Goal: Check status

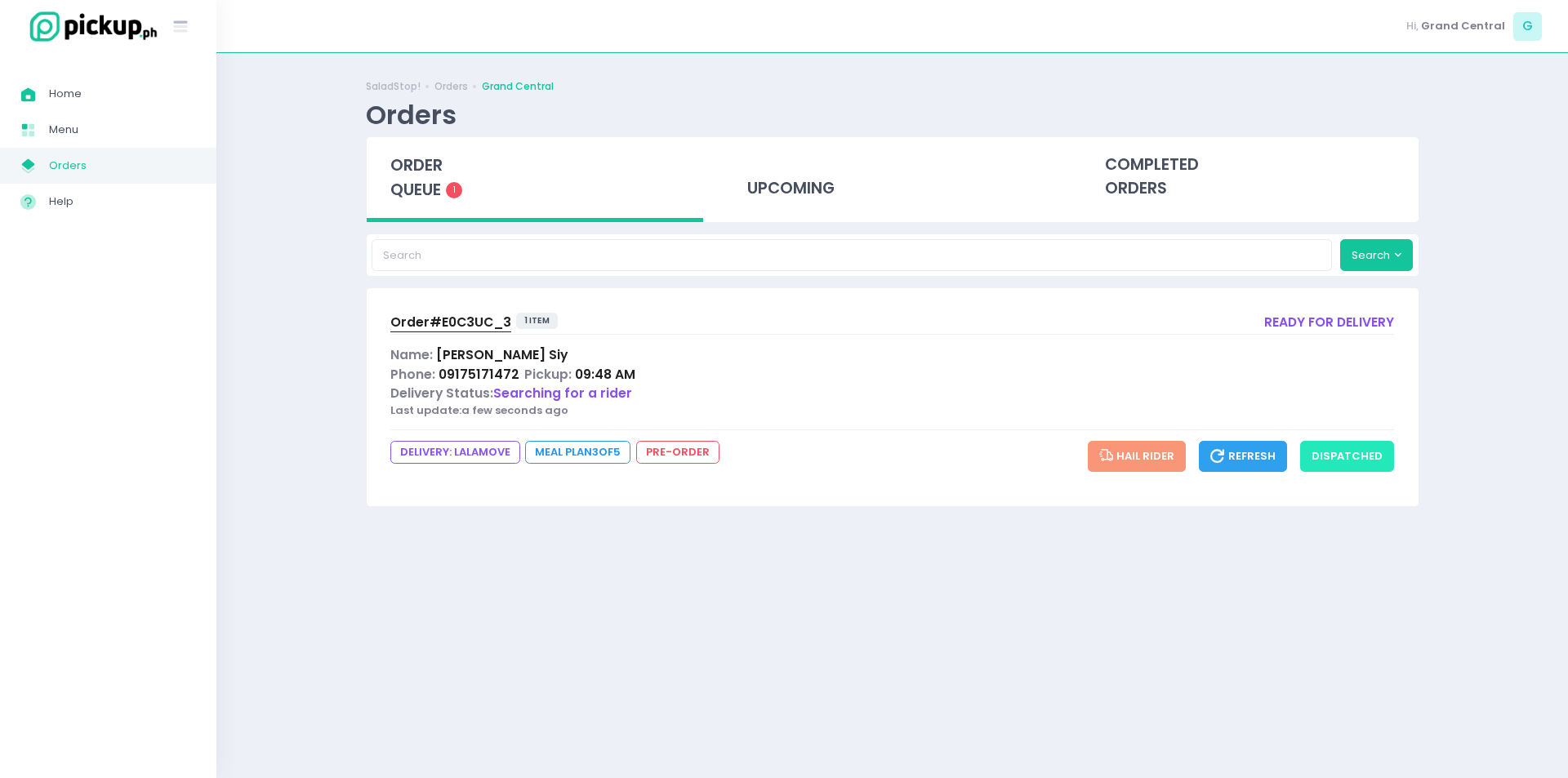
click at [1350, 463] on button "dispatched" at bounding box center [1347, 456] width 94 height 31
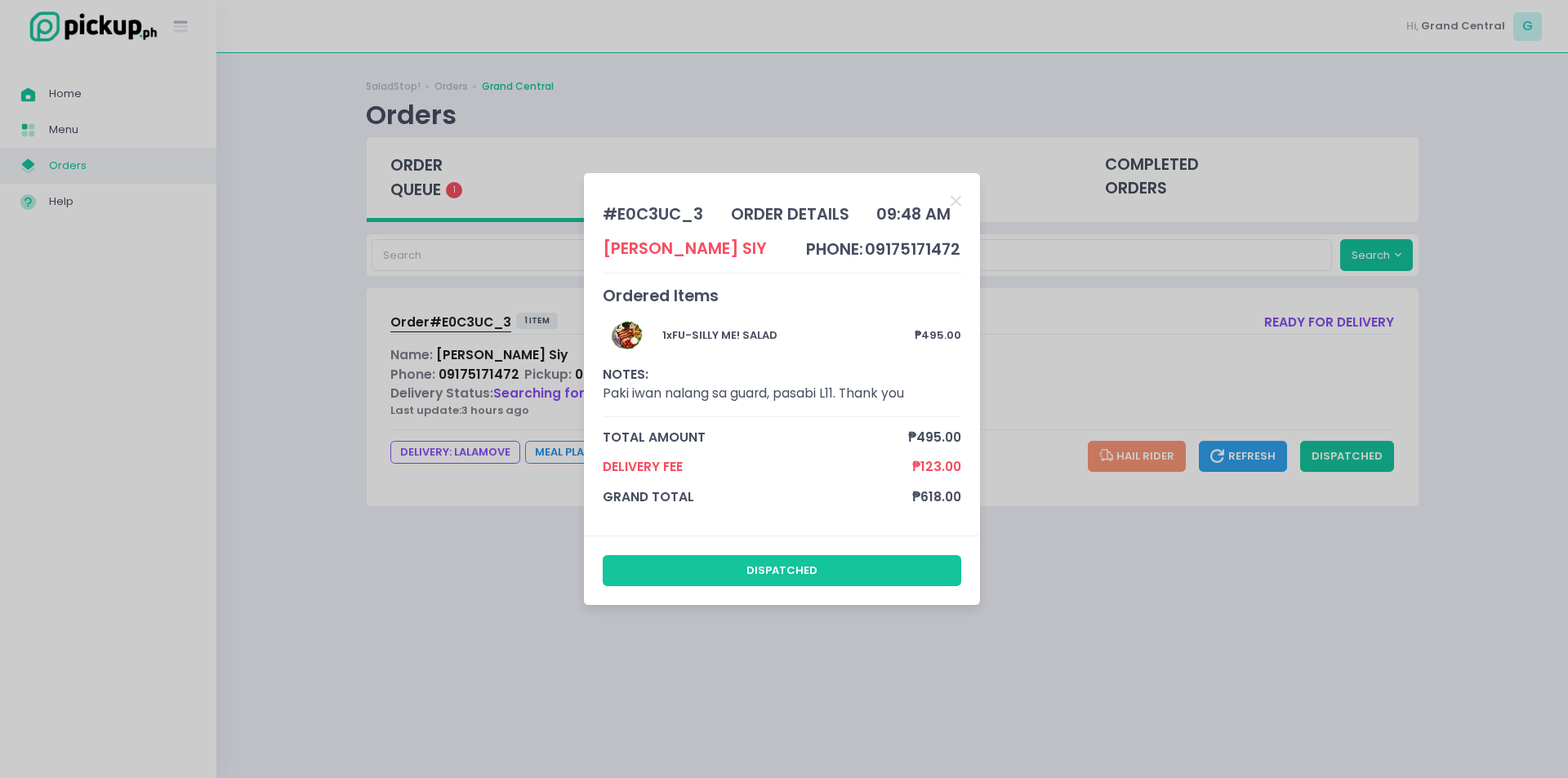
click at [736, 674] on div "# E0C3UC_3 order details 09:48 AM [PERSON_NAME] phone: 09175171472 Ordered Item…" at bounding box center [784, 389] width 1568 height 778
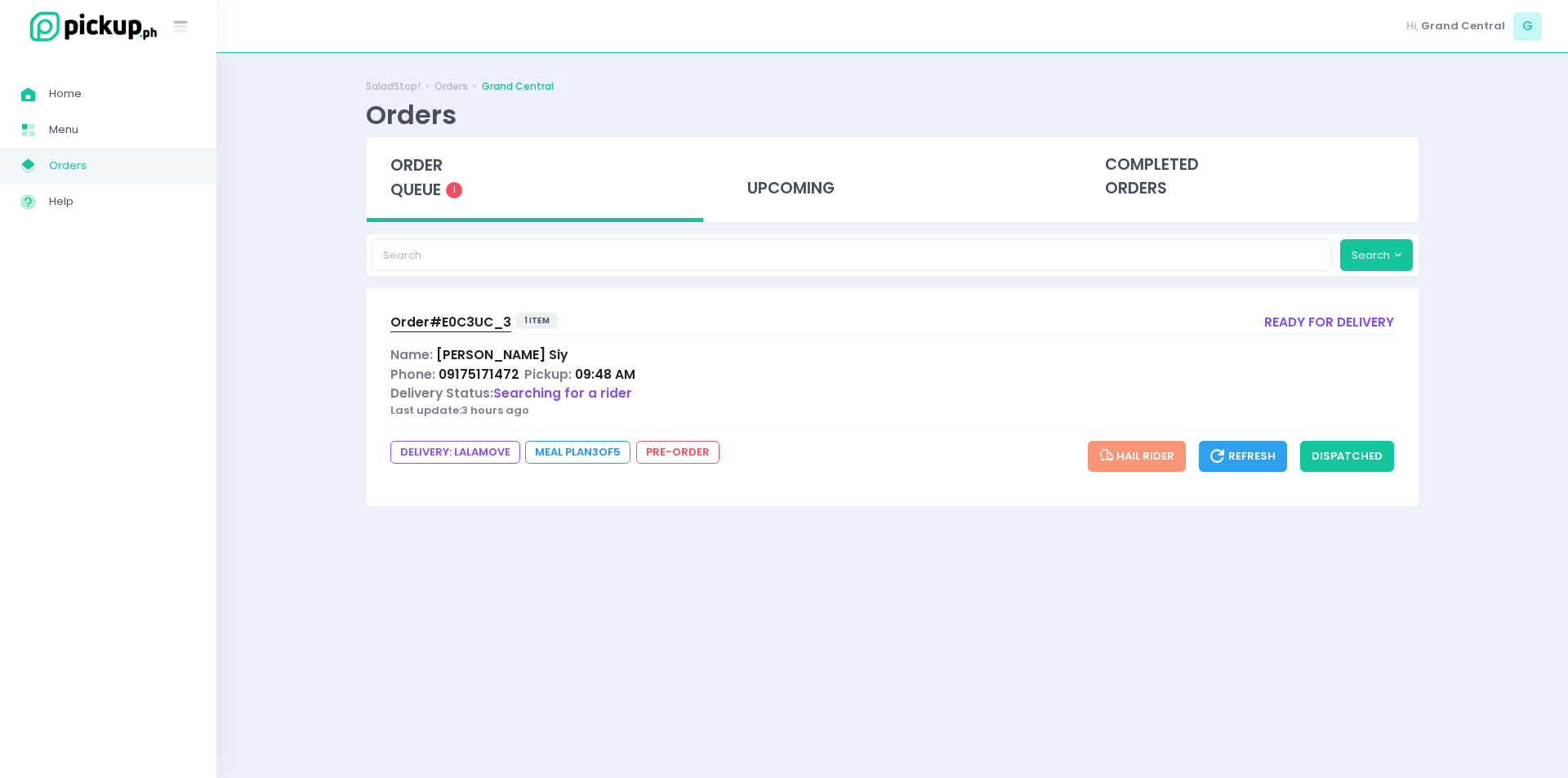
click at [443, 602] on div "SaladStop! Orders Grand Central Orders order queue 1 upcoming completed orders …" at bounding box center [893, 416] width 1094 height 684
click at [168, 169] on span "Orders" at bounding box center [123, 165] width 147 height 21
click at [1384, 452] on button "dispatched" at bounding box center [1347, 456] width 94 height 31
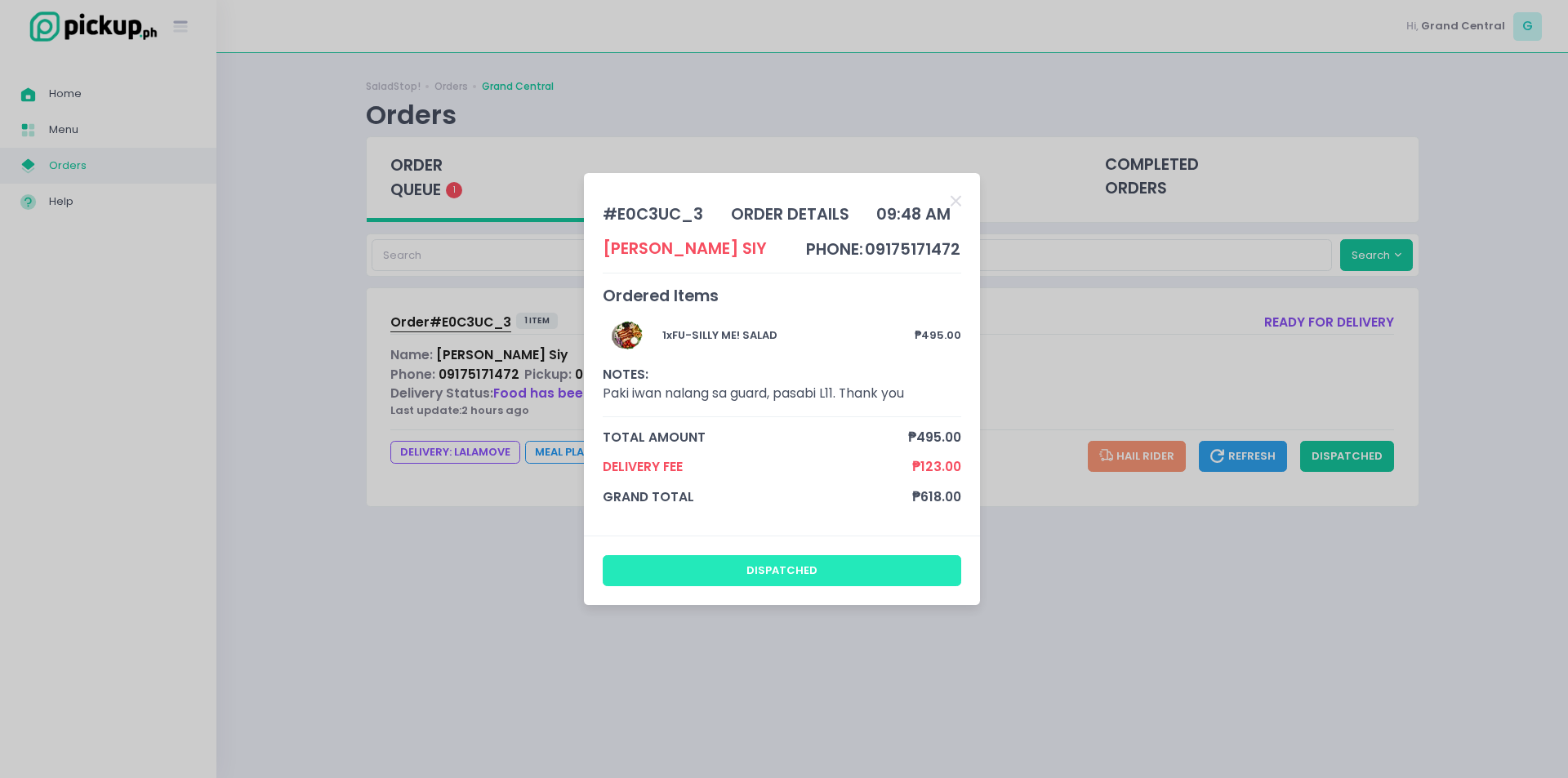
click at [860, 567] on button "dispatched" at bounding box center [781, 570] width 359 height 31
